Goal: Task Accomplishment & Management: Manage account settings

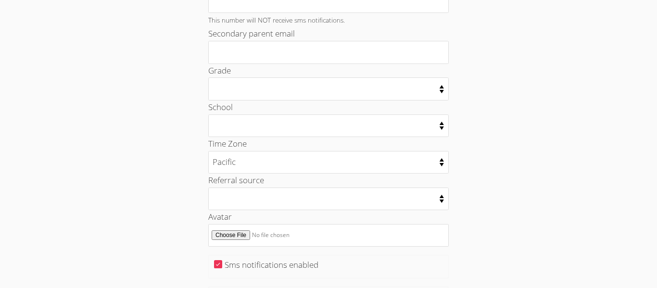
scroll to position [557, 0]
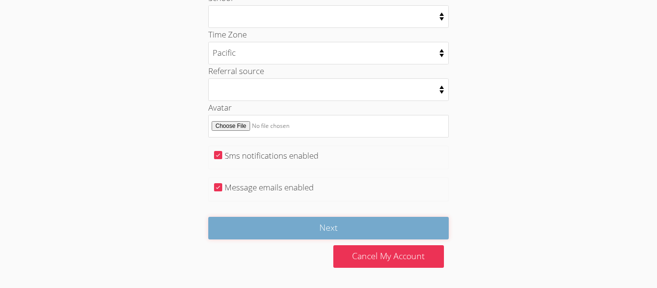
click at [298, 229] on input "Next" at bounding box center [328, 228] width 240 height 23
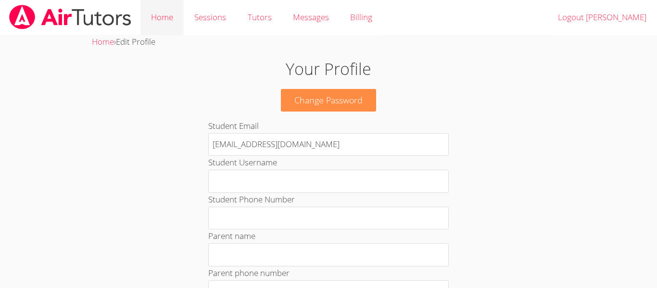
click at [162, 19] on link "Home" at bounding box center [161, 17] width 43 height 35
